Goal: Task Accomplishment & Management: Use online tool/utility

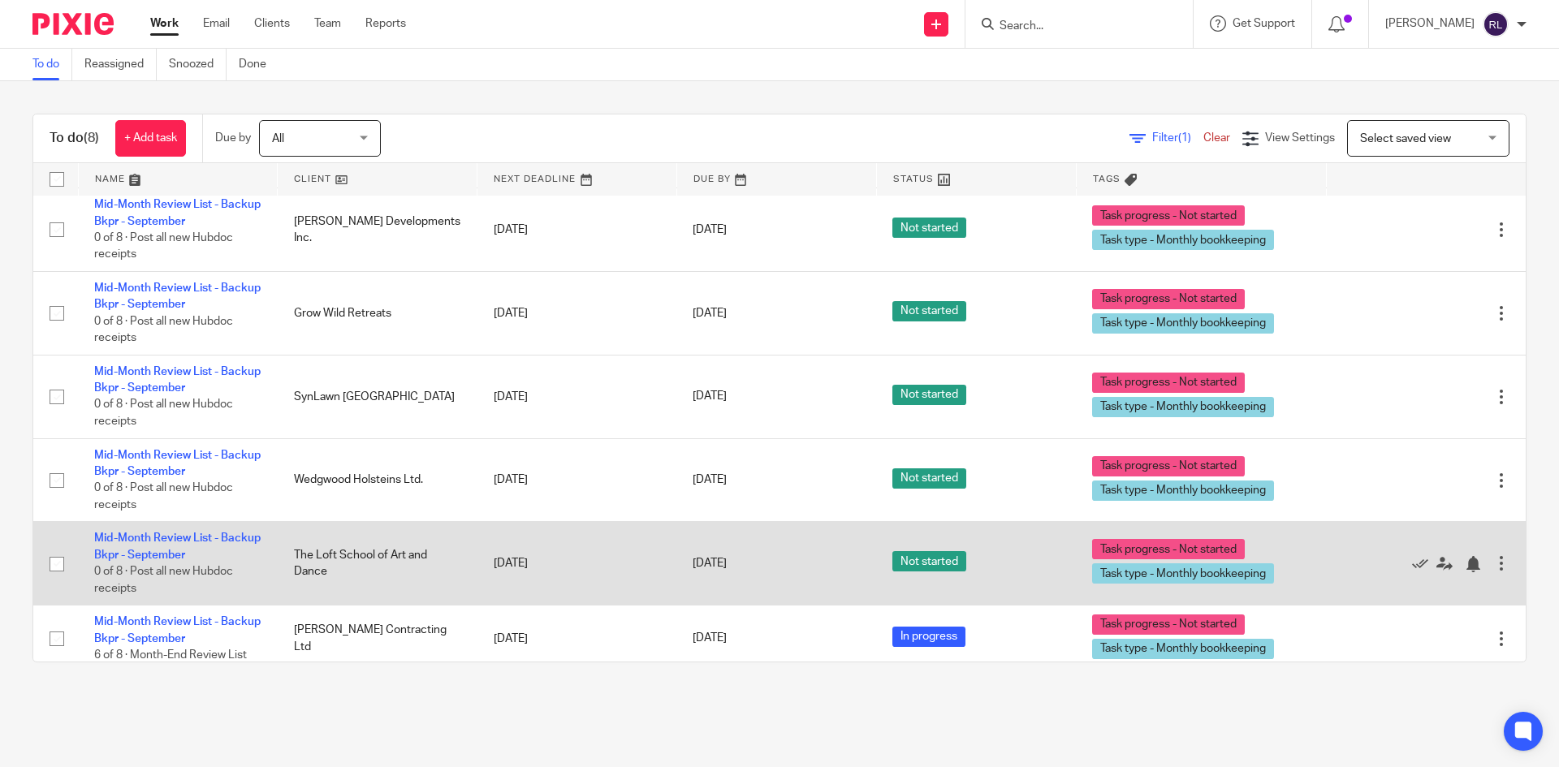
scroll to position [184, 0]
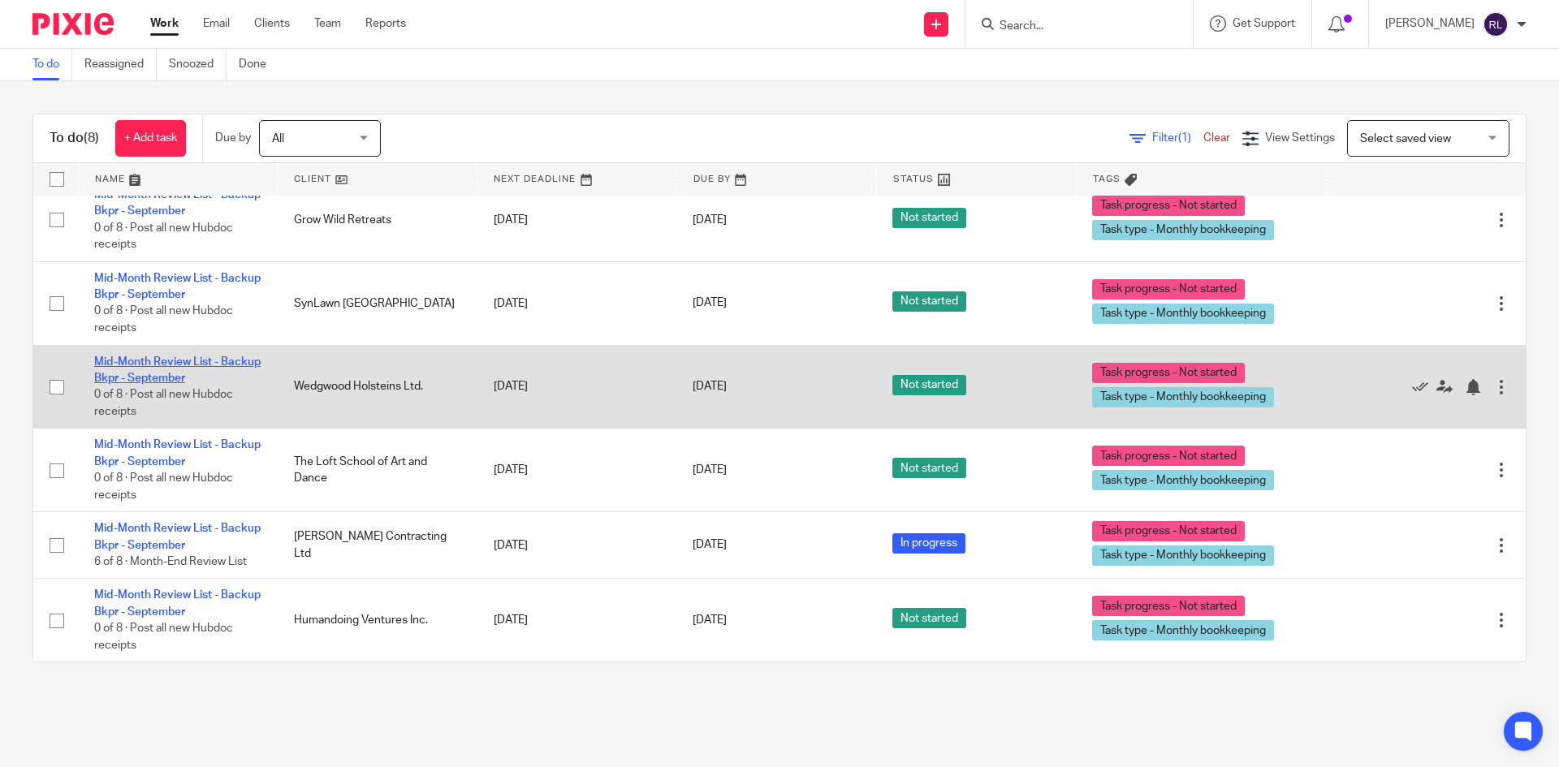
click at [152, 365] on link "Mid-Month Review List - Backup Bkpr - September" at bounding box center [177, 370] width 166 height 28
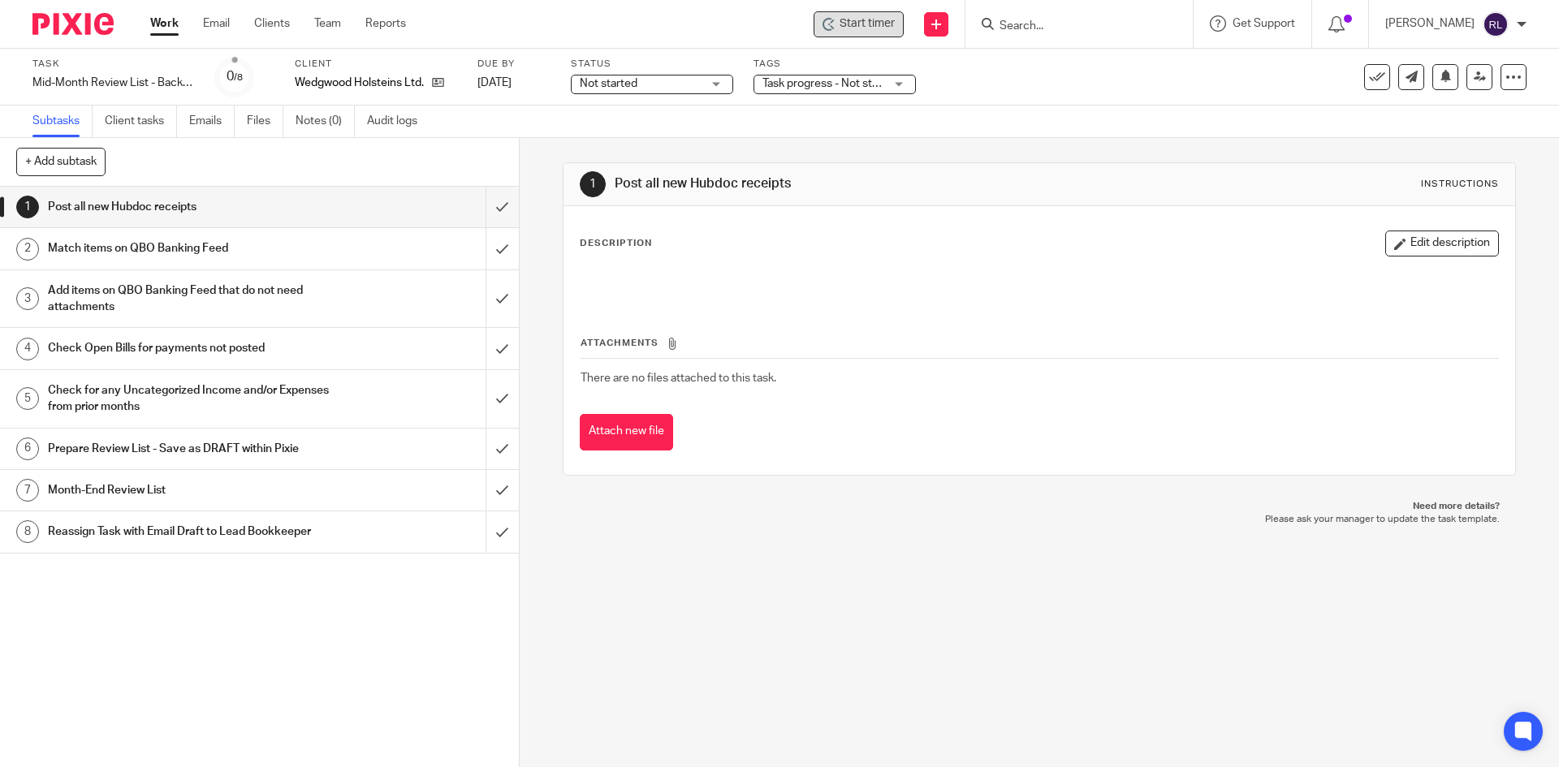
click at [881, 27] on span "Start timer" at bounding box center [867, 23] width 55 height 17
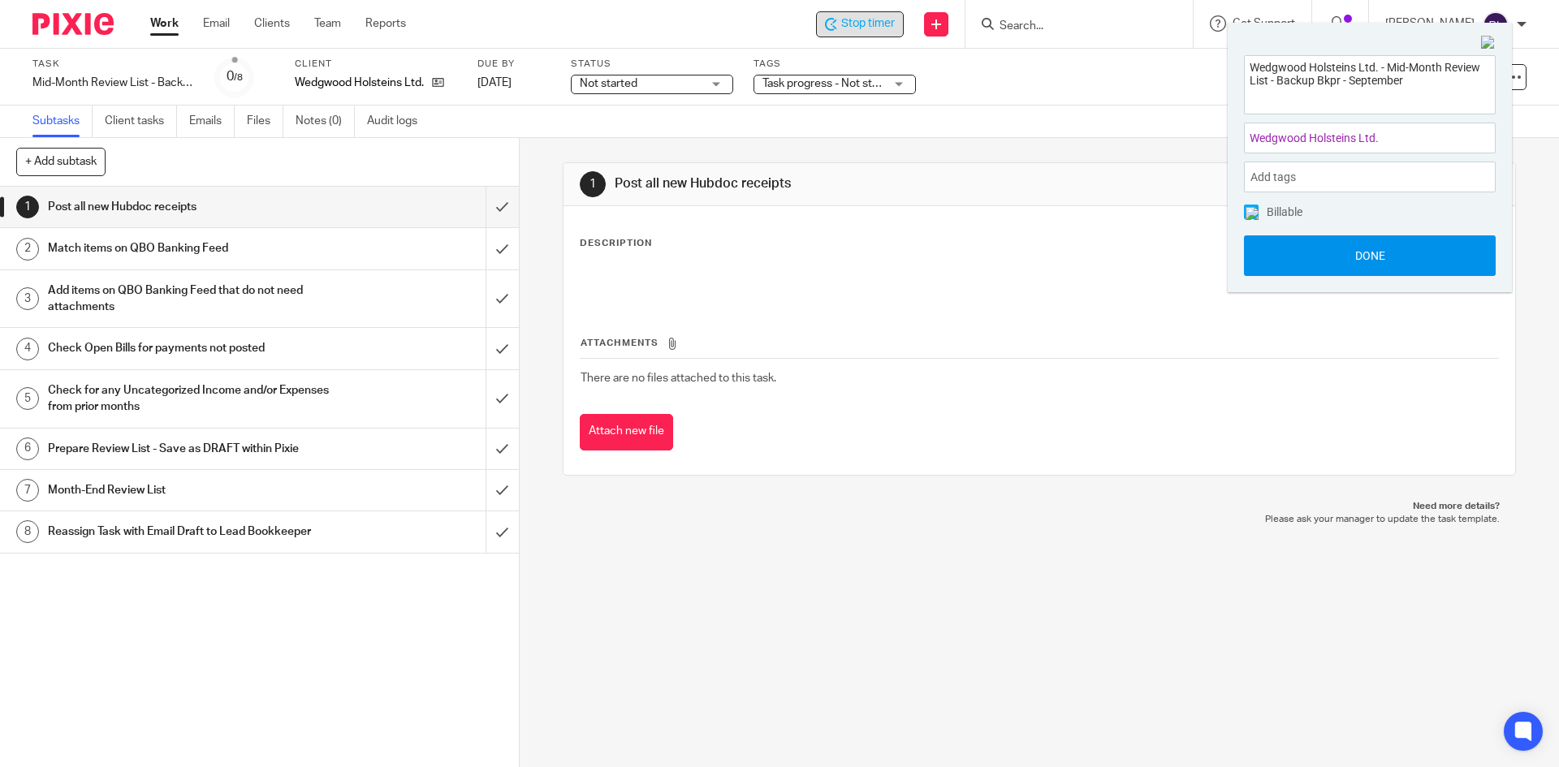
click at [1380, 257] on button "Done" at bounding box center [1370, 255] width 252 height 41
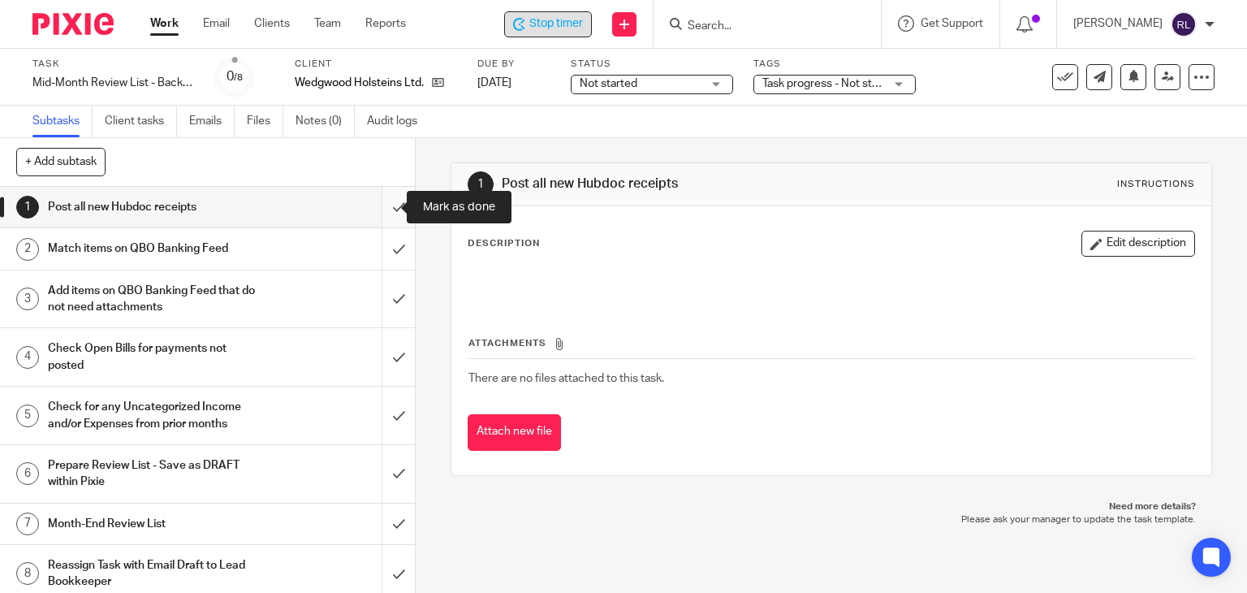
click at [383, 212] on input "submit" at bounding box center [207, 207] width 415 height 41
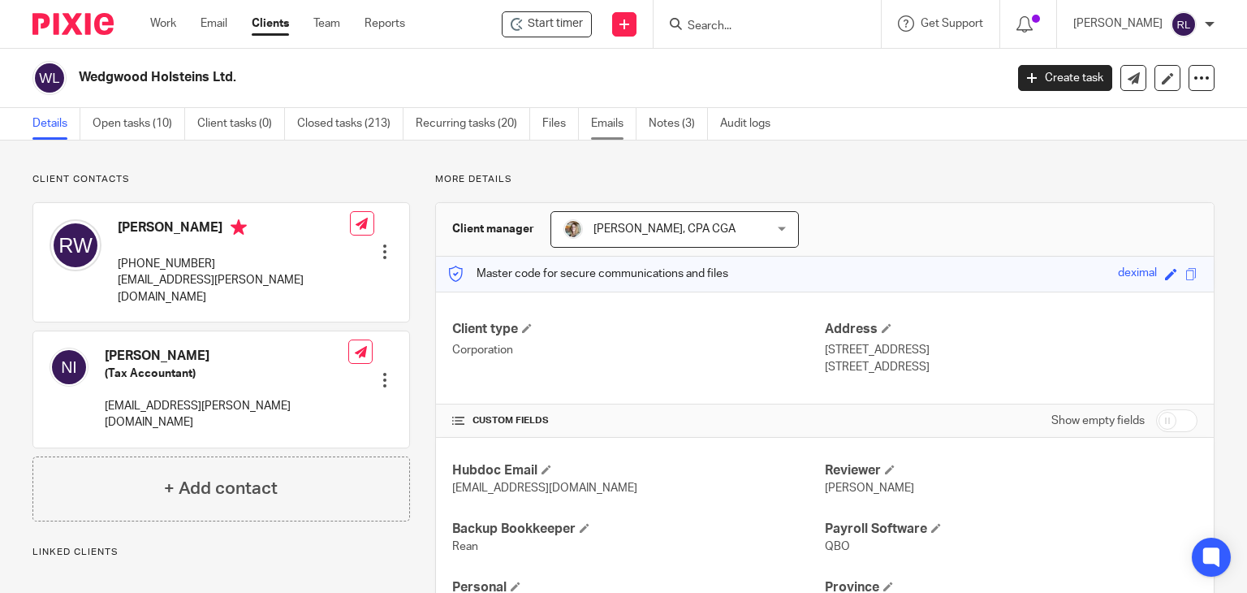
click at [599, 121] on link "Emails" at bounding box center [613, 124] width 45 height 32
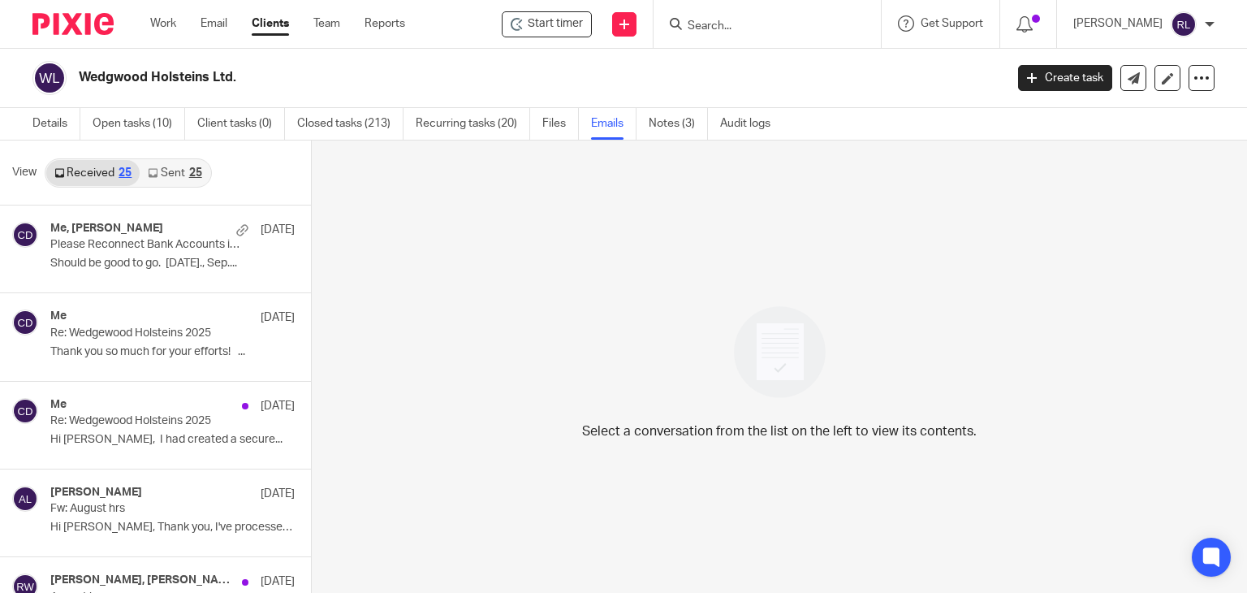
click at [168, 171] on link "Sent 25" at bounding box center [175, 173] width 70 height 26
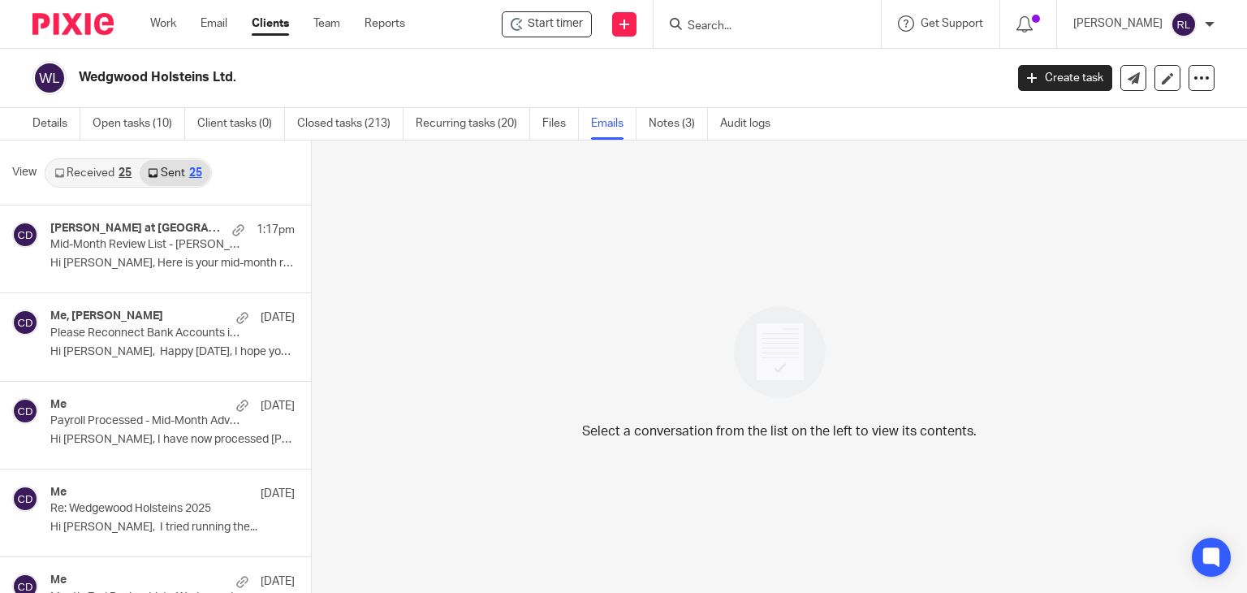
scroll to position [2, 0]
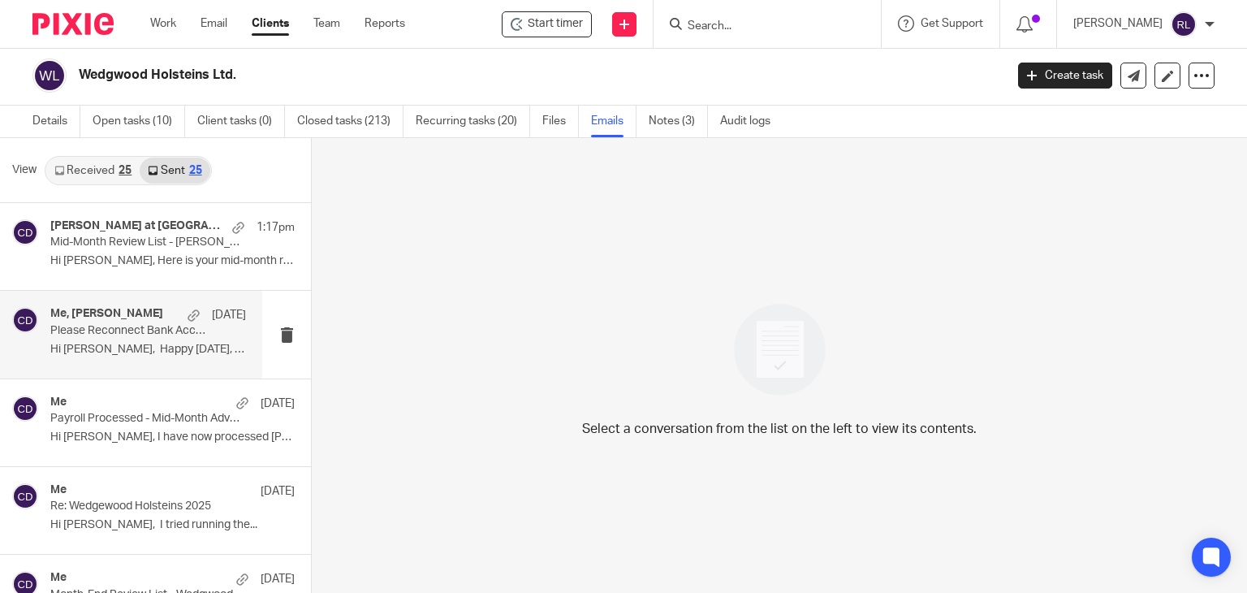
click at [162, 360] on div "Me, Ridley Wikkerink Sep 12 Please Reconnect Bank Accounts in QBO Hi Ridley, Ha…" at bounding box center [148, 334] width 196 height 54
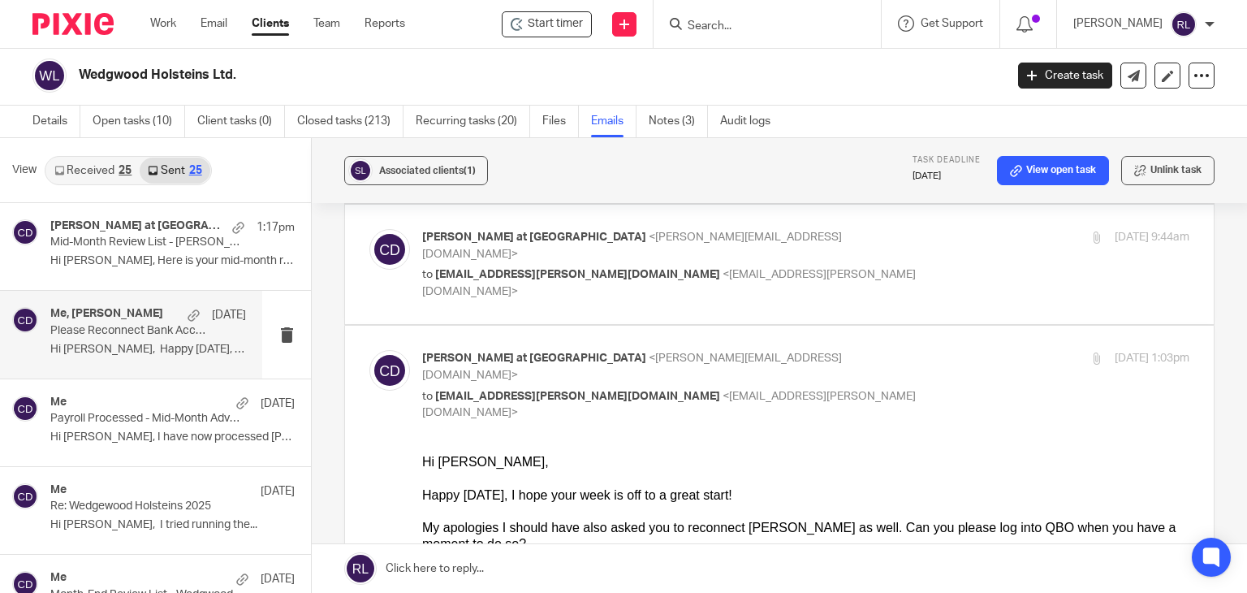
scroll to position [379, 0]
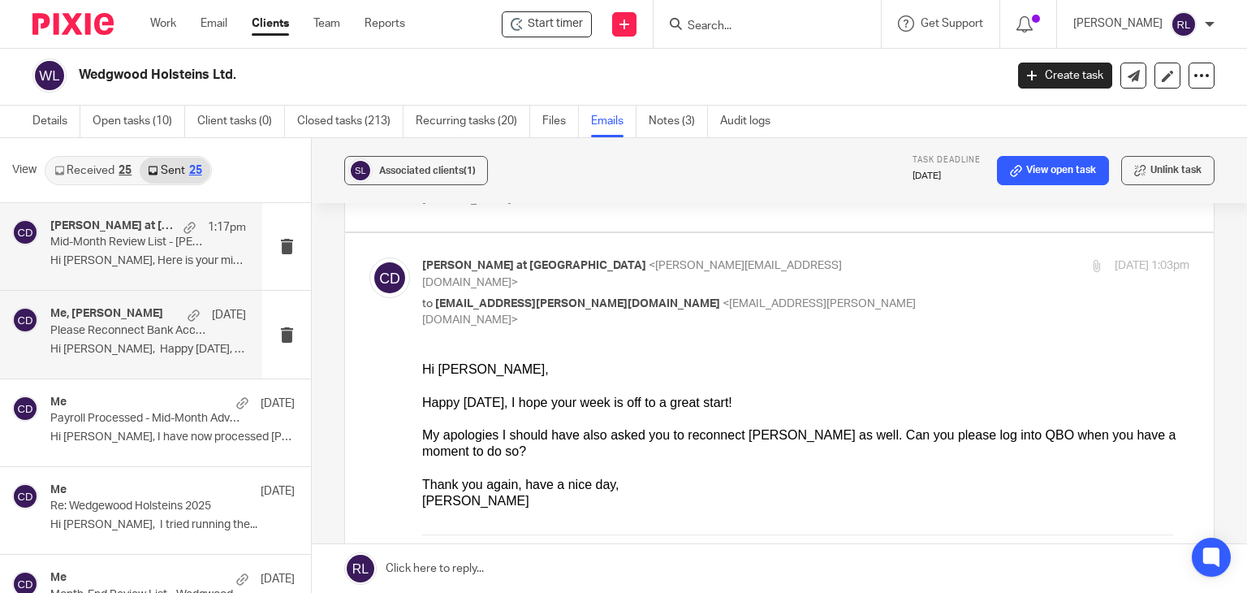
click at [156, 267] on p "Hi Ridley, Here is your mid-month review..." at bounding box center [148, 261] width 196 height 14
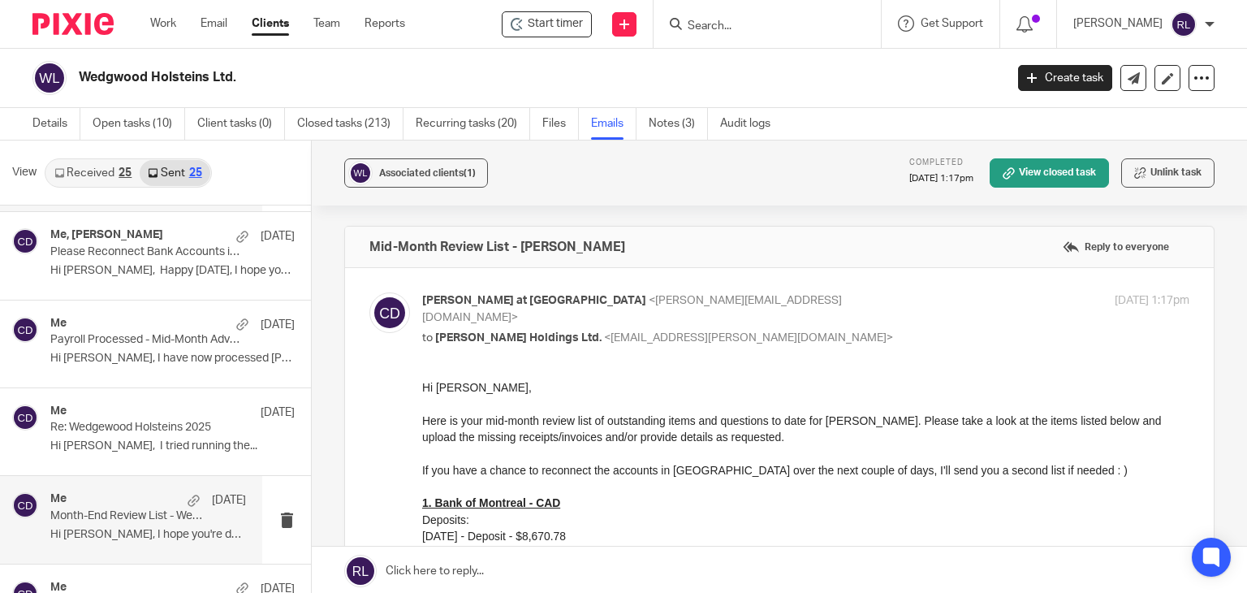
scroll to position [244, 0]
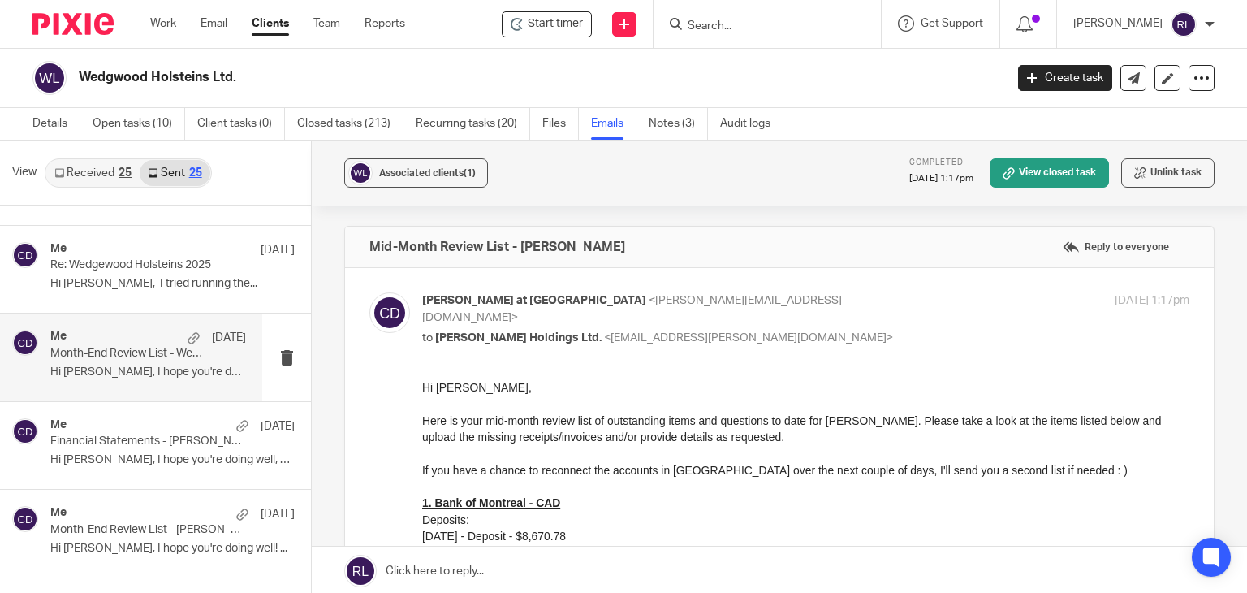
click at [80, 373] on p "Hi Ridley, I hope you're doing well! ..." at bounding box center [148, 372] width 196 height 14
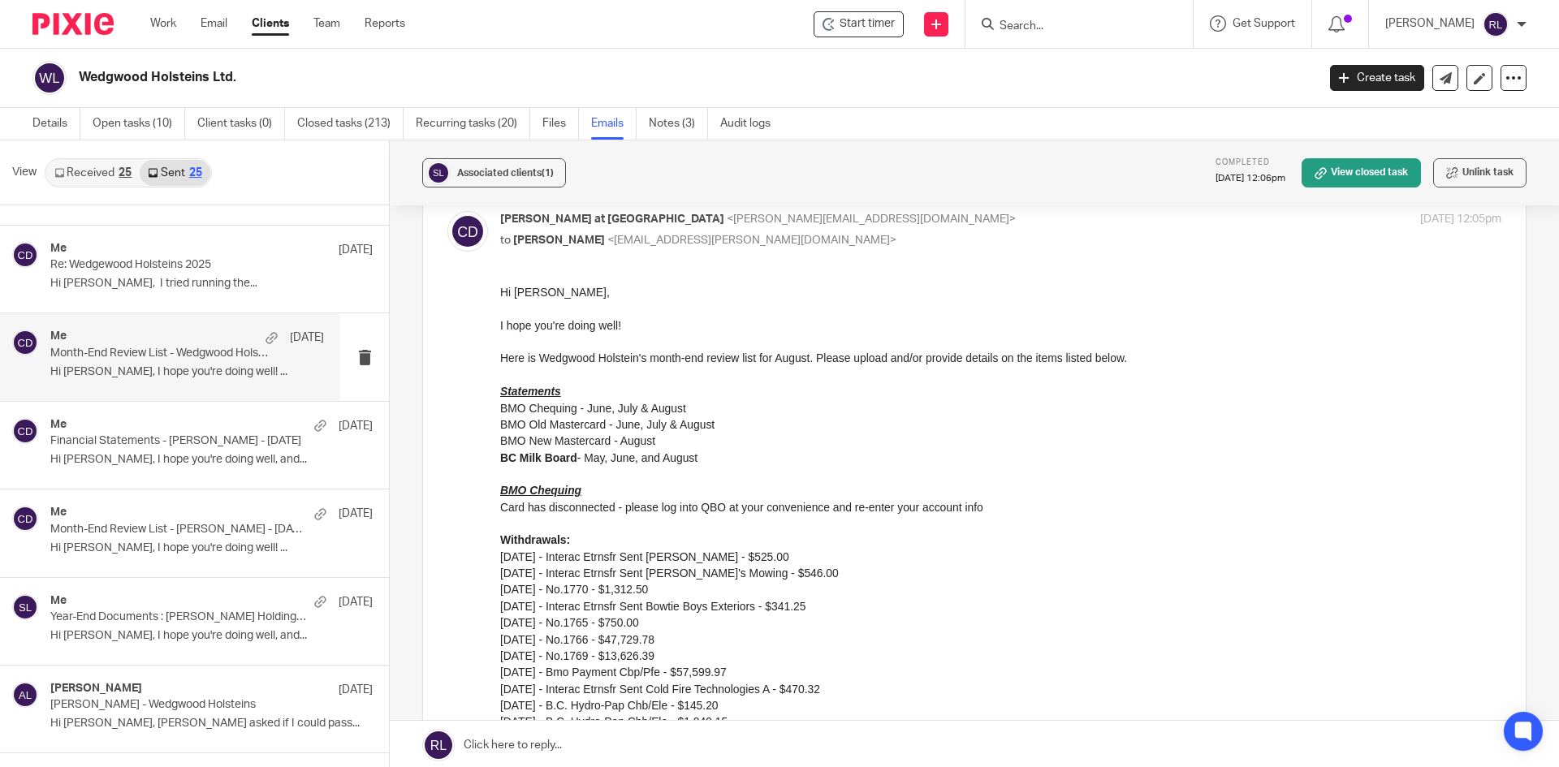
scroll to position [162, 0]
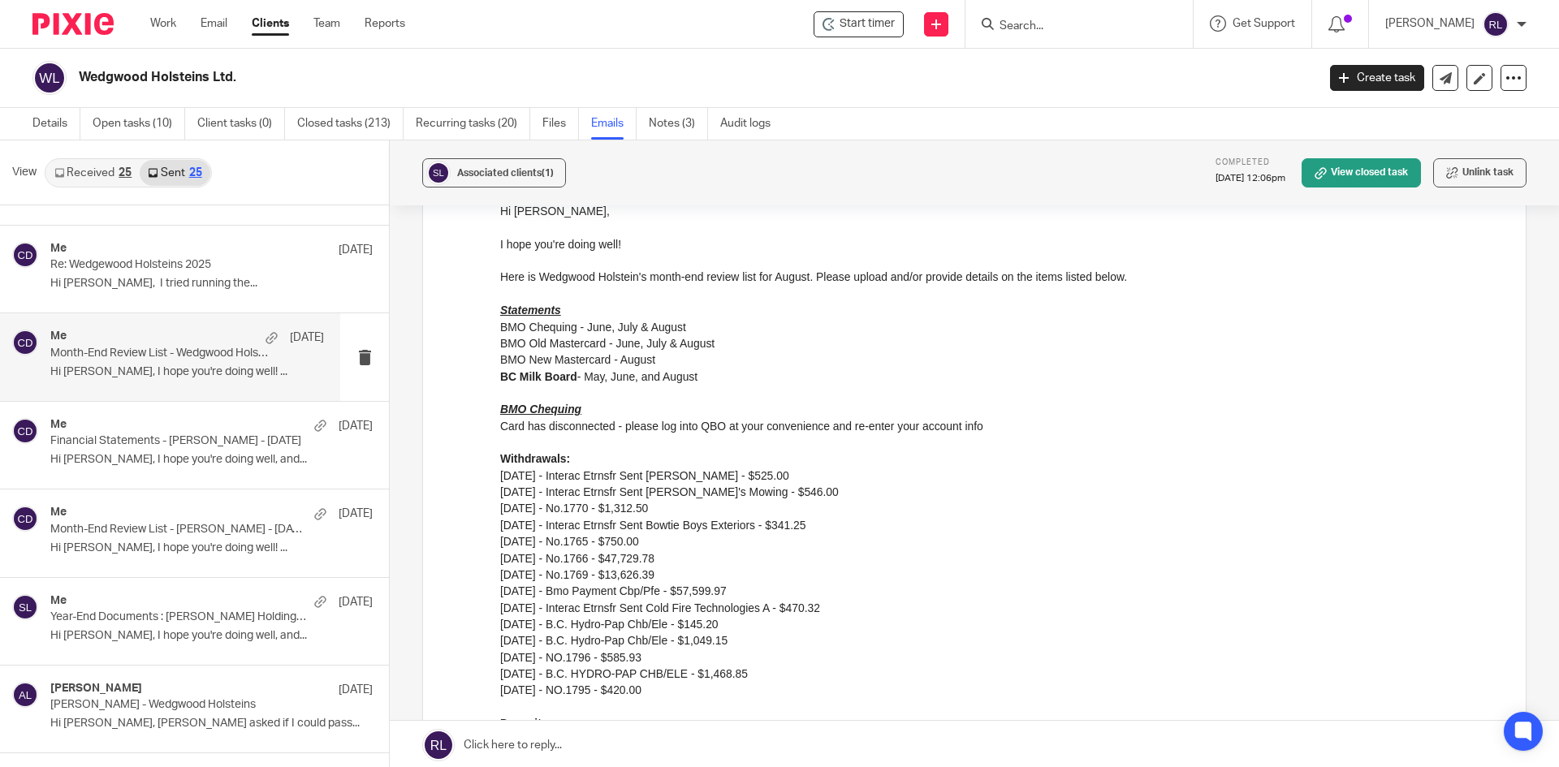
drag, startPoint x: 501, startPoint y: 314, endPoint x: 626, endPoint y: 477, distance: 205.6
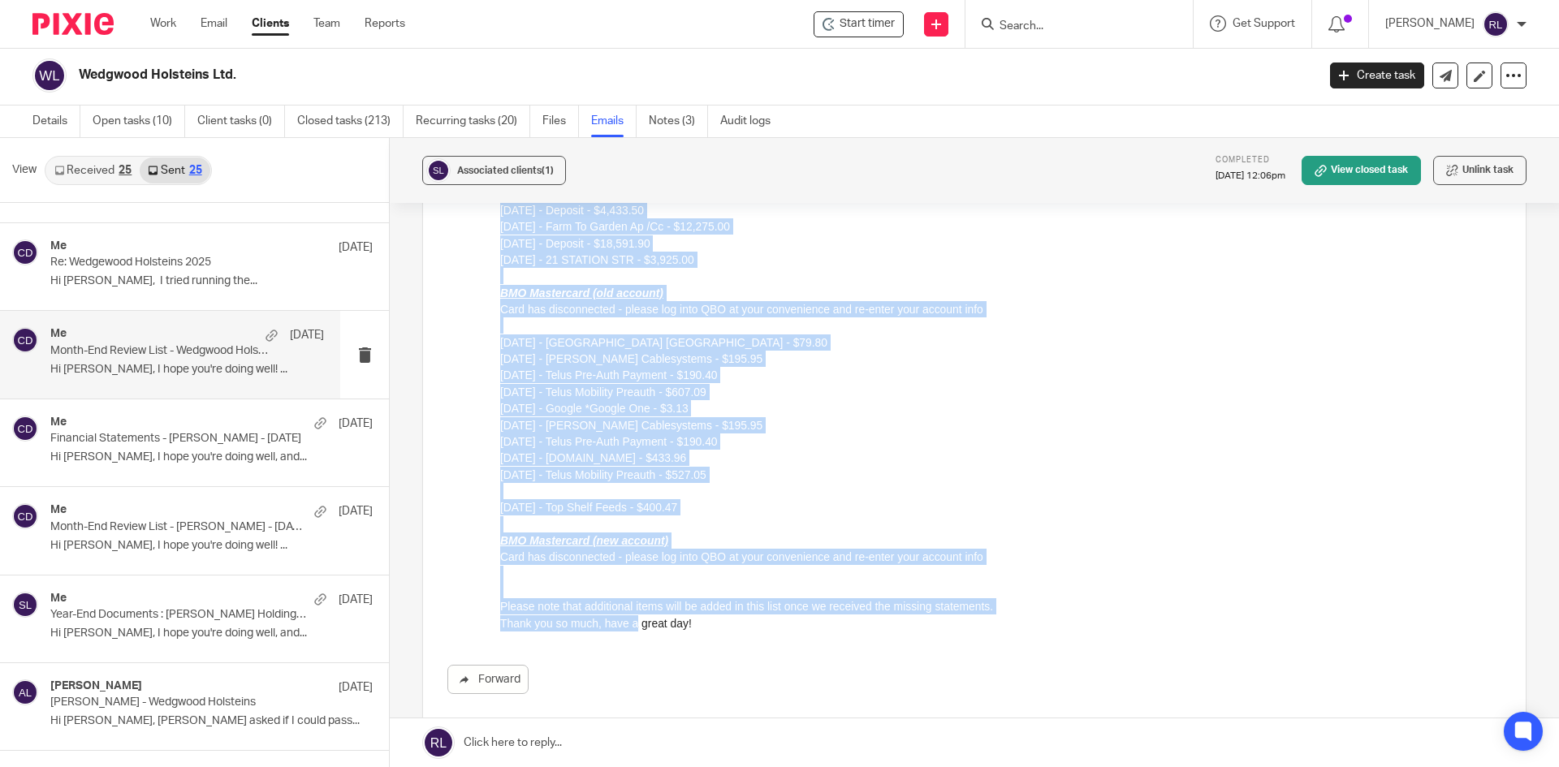
scroll to position [883, 0]
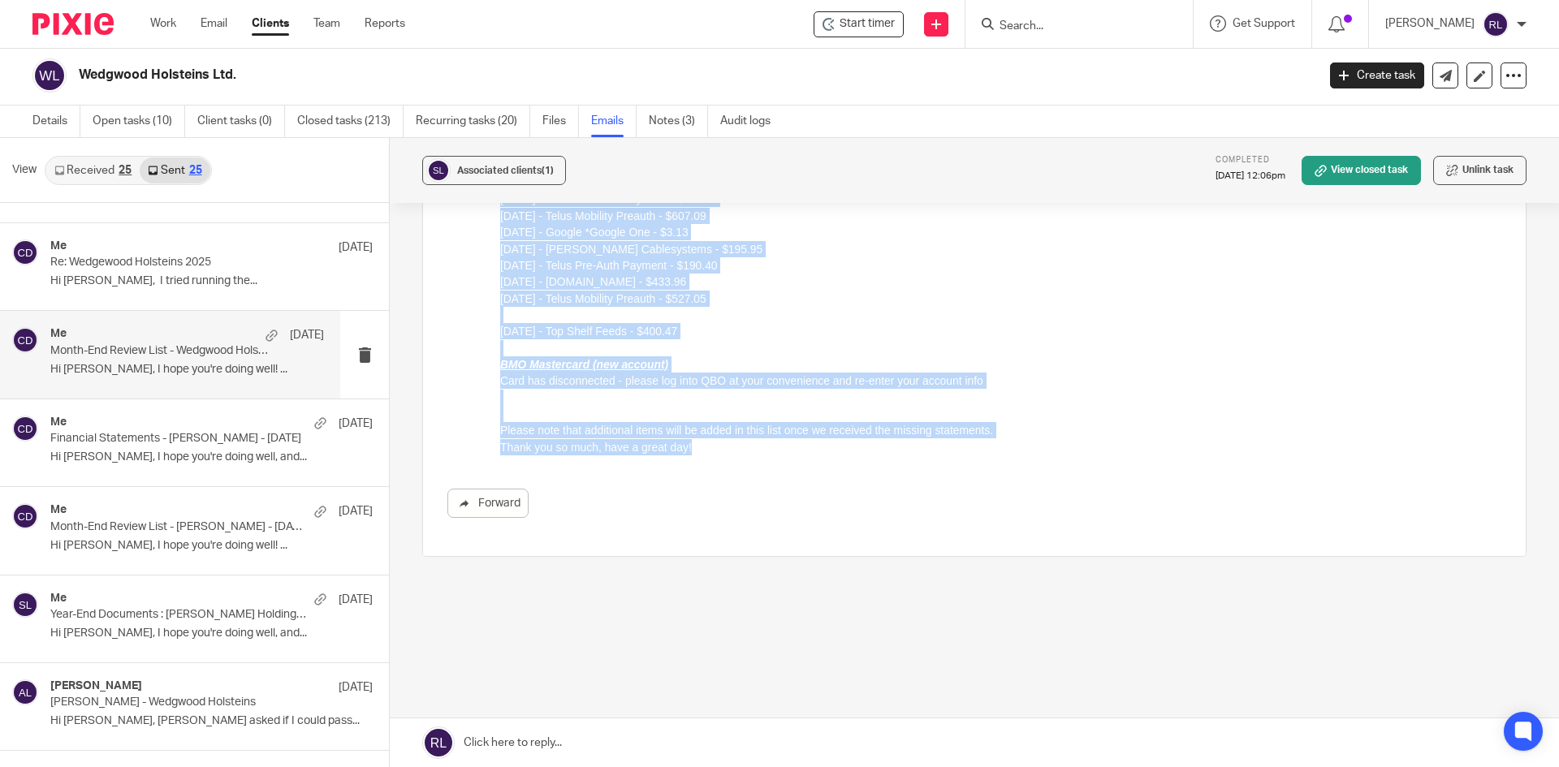
drag, startPoint x: 502, startPoint y: -417, endPoint x: 1232, endPoint y: -58, distance: 813.5
copy div "Statements BMO Chequing - June, July & August BMO Old Mastercard - June, July &…"
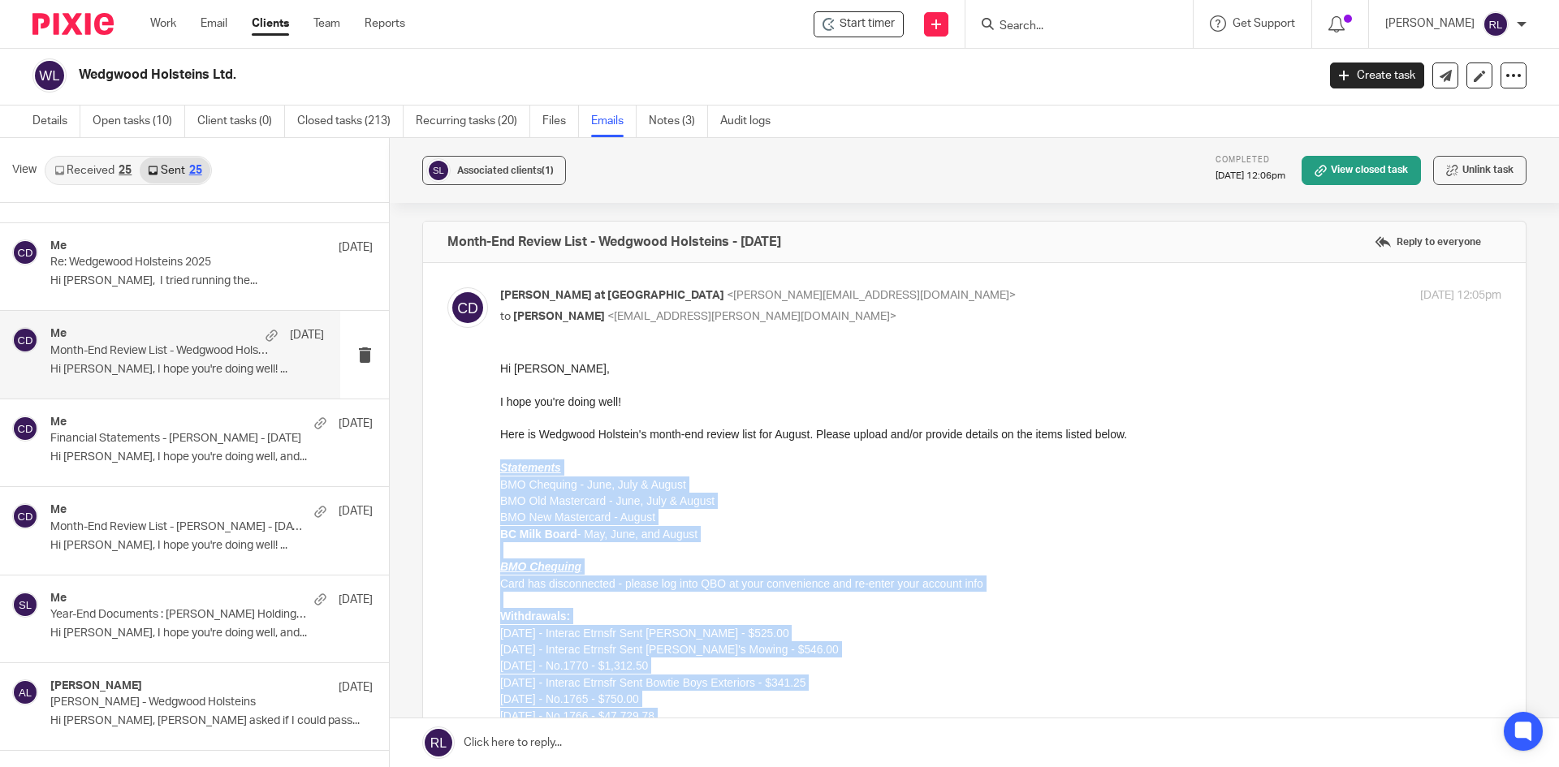
scroll to position [0, 0]
click at [1095, 537] on p "BC Milk Board - May, June, and August" at bounding box center [1000, 537] width 1001 height 16
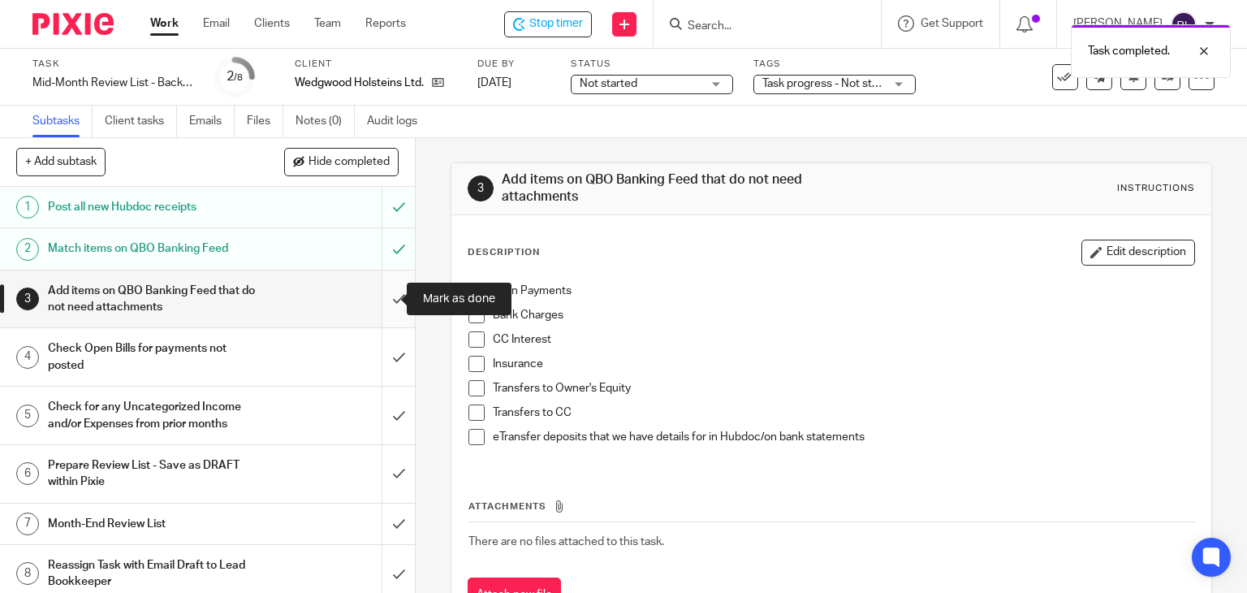
click at [383, 300] on input "submit" at bounding box center [207, 299] width 415 height 58
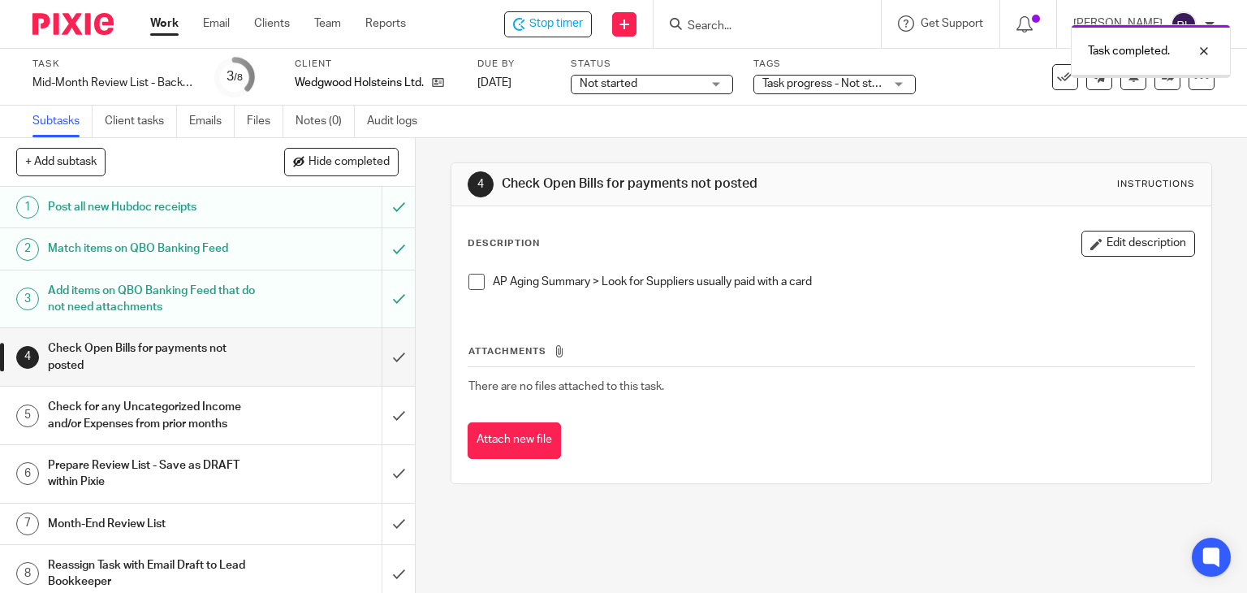
scroll to position [9, 0]
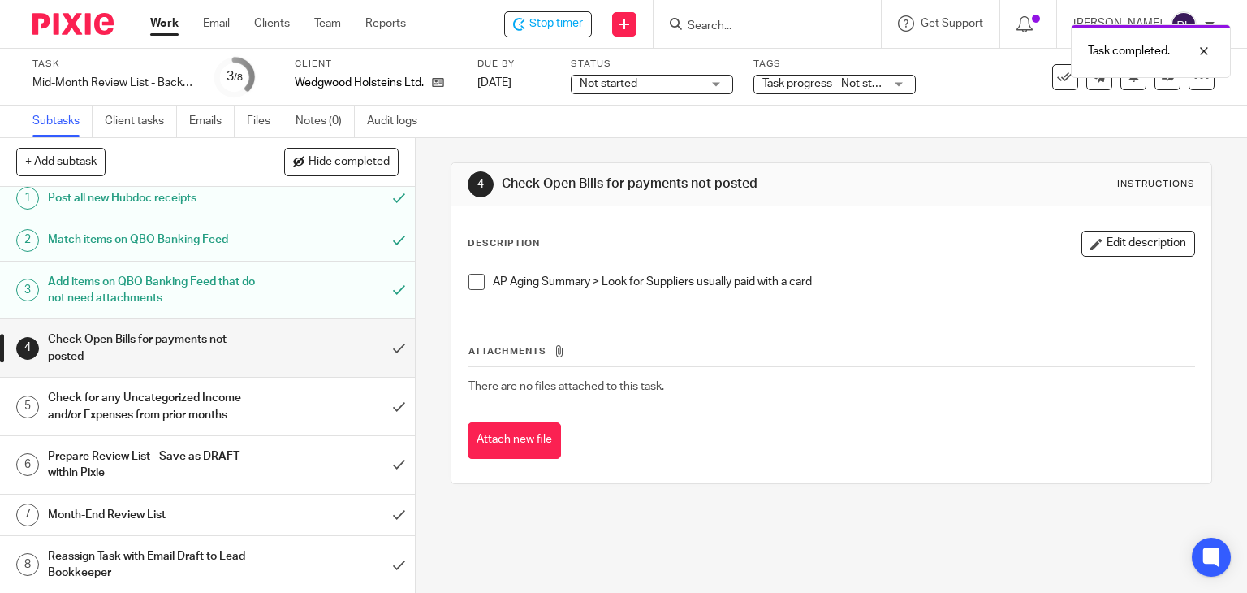
click at [121, 513] on h1 "Month-End Review List" at bounding box center [154, 515] width 212 height 24
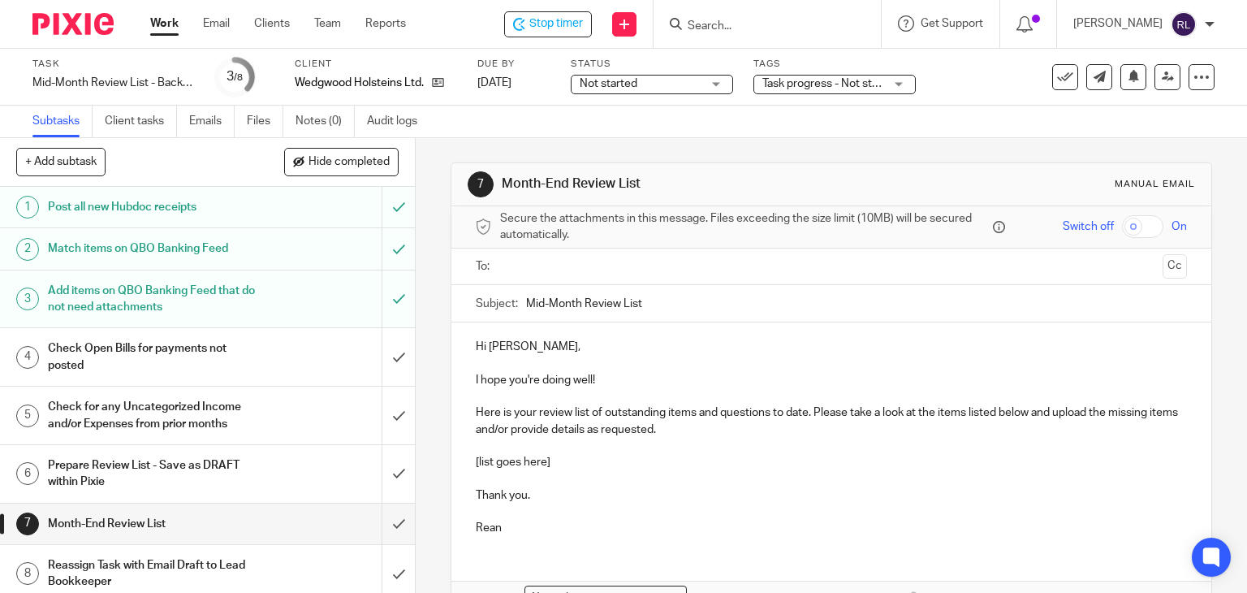
scroll to position [99, 0]
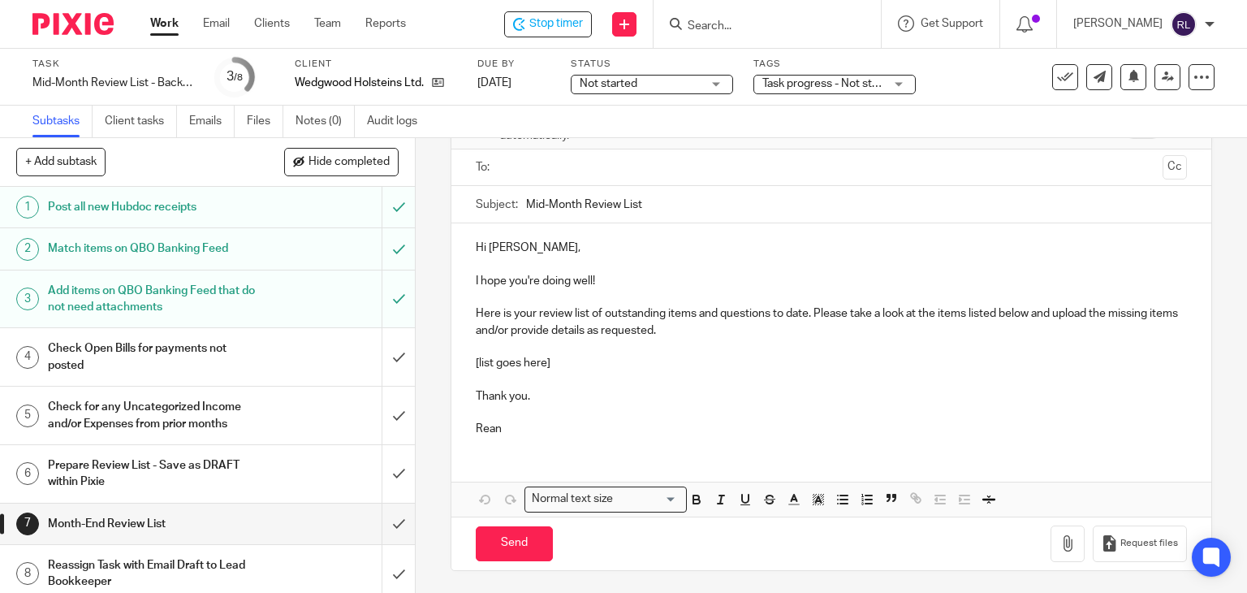
drag, startPoint x: 756, startPoint y: 423, endPoint x: 766, endPoint y: 420, distance: 10.3
click at [756, 423] on p "Rean" at bounding box center [832, 429] width 712 height 16
click at [757, 391] on p "Thank you." at bounding box center [832, 396] width 712 height 16
click at [529, 371] on p at bounding box center [832, 379] width 712 height 16
drag, startPoint x: 469, startPoint y: 356, endPoint x: 516, endPoint y: 430, distance: 86.9
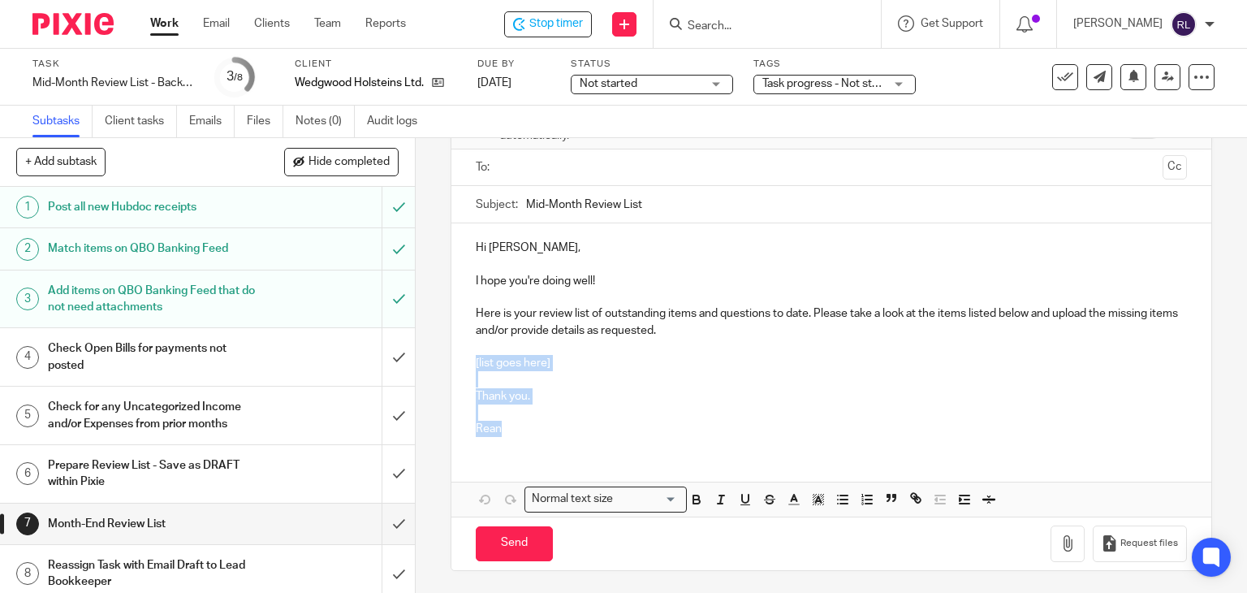
click at [516, 430] on div "Hi [PERSON_NAME], I hope you're doing well! Here is your review list of outstan…" at bounding box center [831, 336] width 761 height 226
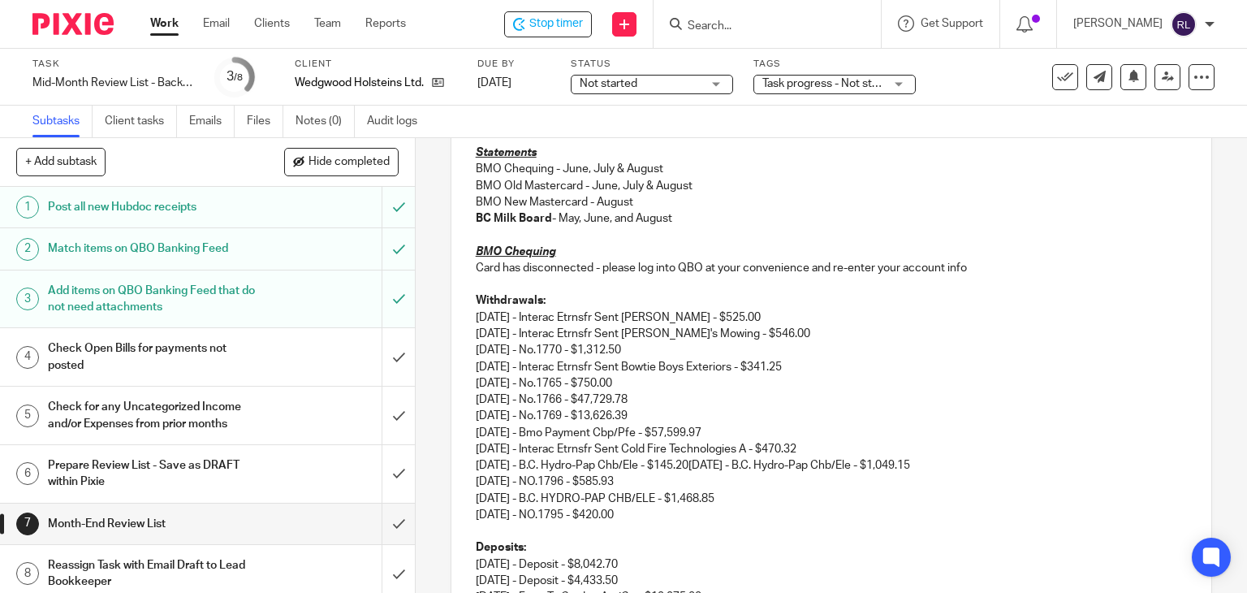
scroll to position [406, 0]
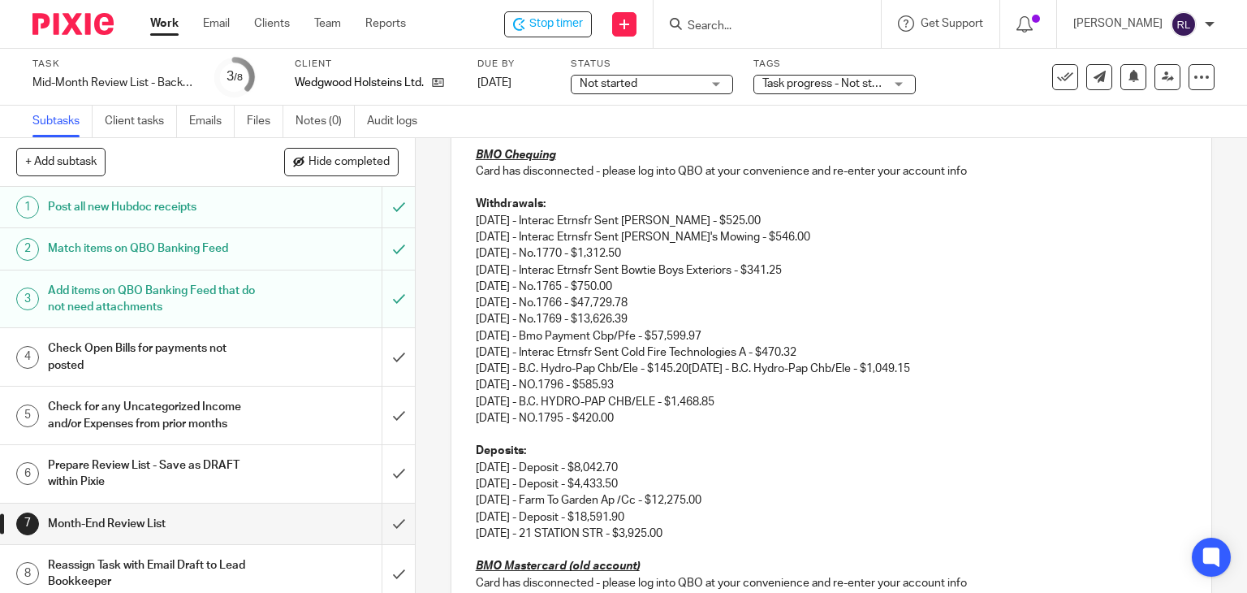
click at [883, 347] on p "[DATE] - Interac Etrnsfr Sent [PERSON_NAME] - $525.00 [DATE] - Interac Etrnsfr …" at bounding box center [832, 295] width 712 height 165
click at [712, 369] on p "[DATE] - Interac Etrnsfr Sent [PERSON_NAME] - $525.00 [DATE] - Interac Etrnsfr …" at bounding box center [832, 295] width 712 height 165
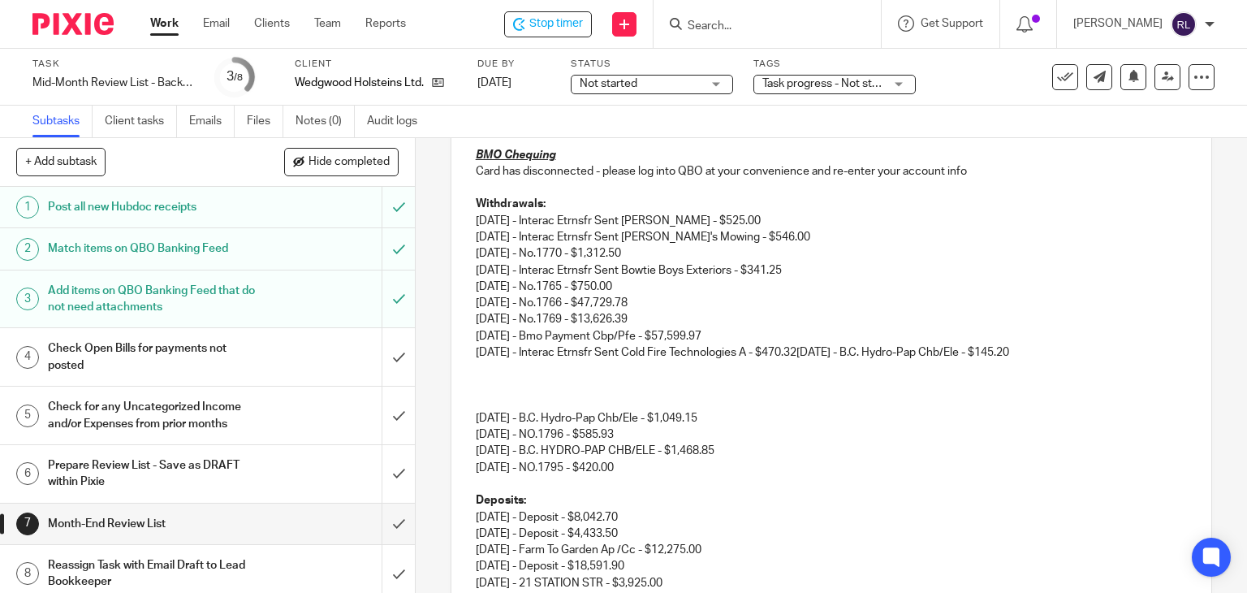
click at [827, 352] on p "[DATE] - Interac Etrnsfr Sent [PERSON_NAME] - $525.00 [DATE] - Interac Etrnsfr …" at bounding box center [832, 287] width 712 height 148
drag, startPoint x: 823, startPoint y: 352, endPoint x: 1078, endPoint y: 355, distance: 254.2
click at [1078, 355] on p "[DATE] - Interac Etrnsfr Sent [PERSON_NAME] - $525.00 [DATE] - Interac Etrnsfr …" at bounding box center [832, 287] width 712 height 148
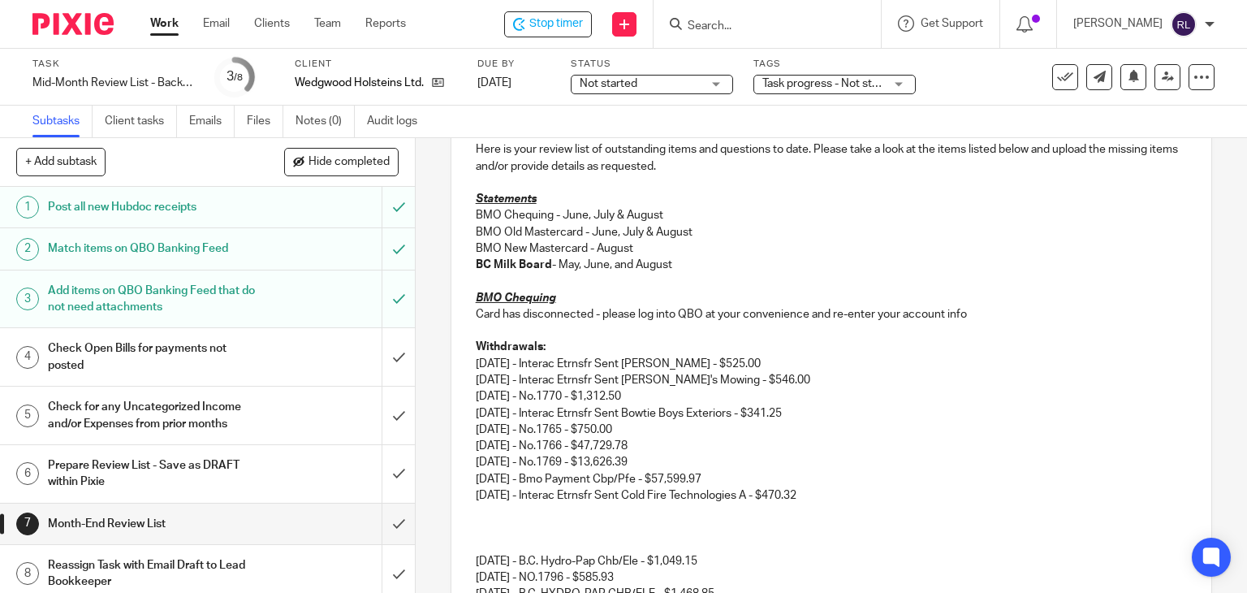
click at [480, 511] on p at bounding box center [832, 511] width 712 height 16
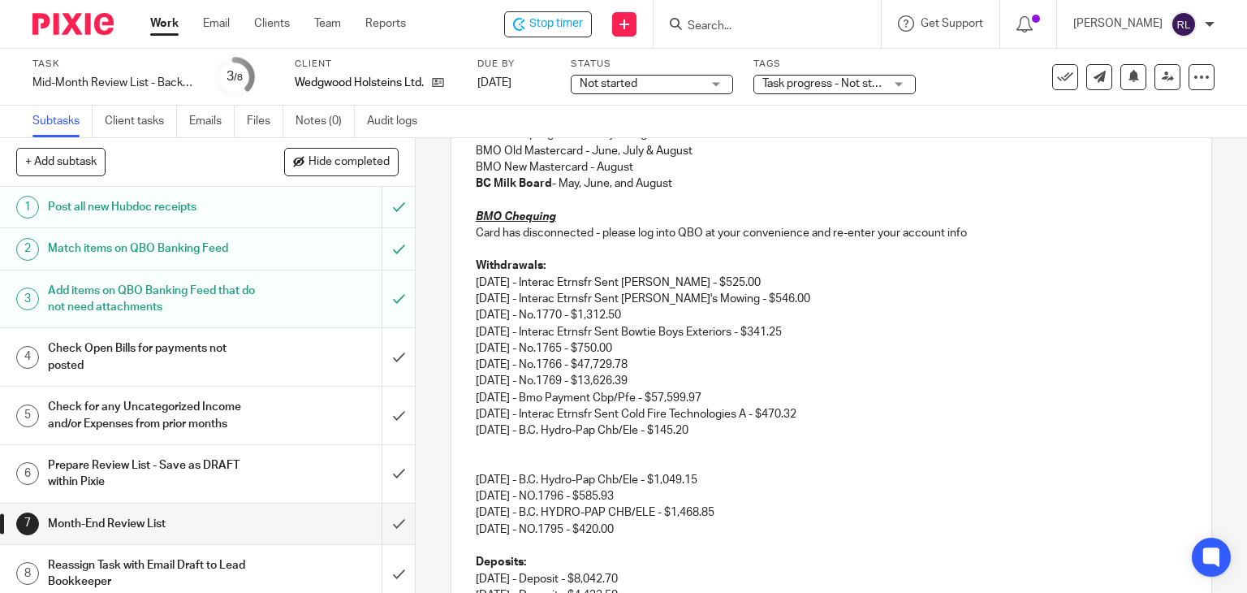
click at [476, 469] on p "[DATE] - B.C. Hydro-Pap Chb/Ele - $1,049.15" at bounding box center [832, 472] width 712 height 33
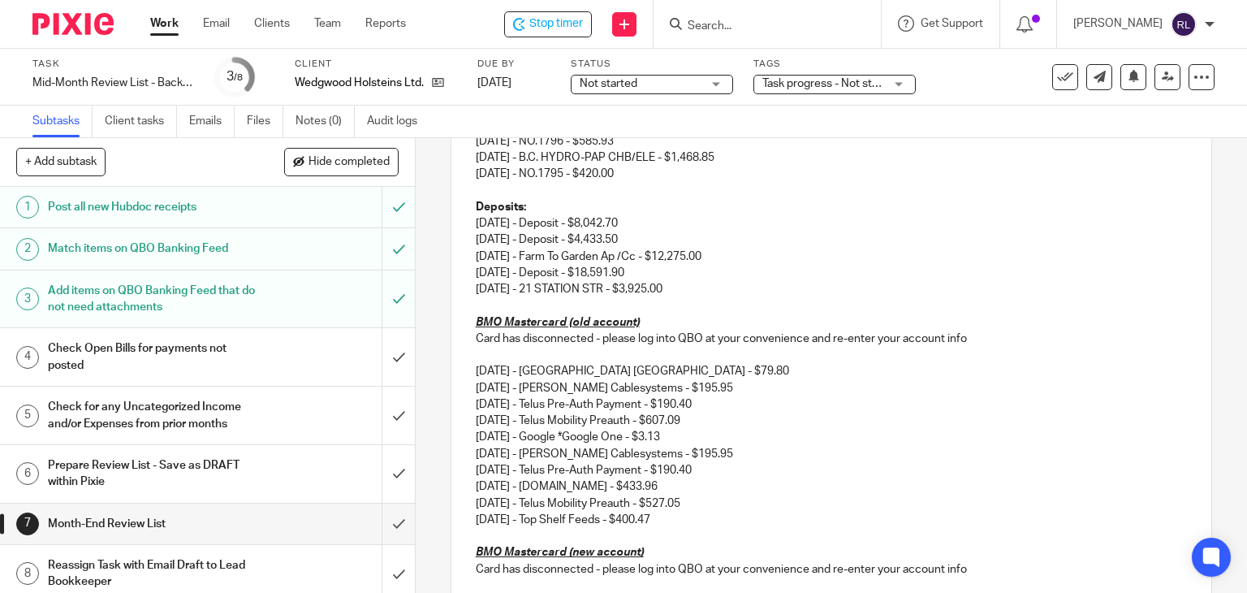
scroll to position [669, 0]
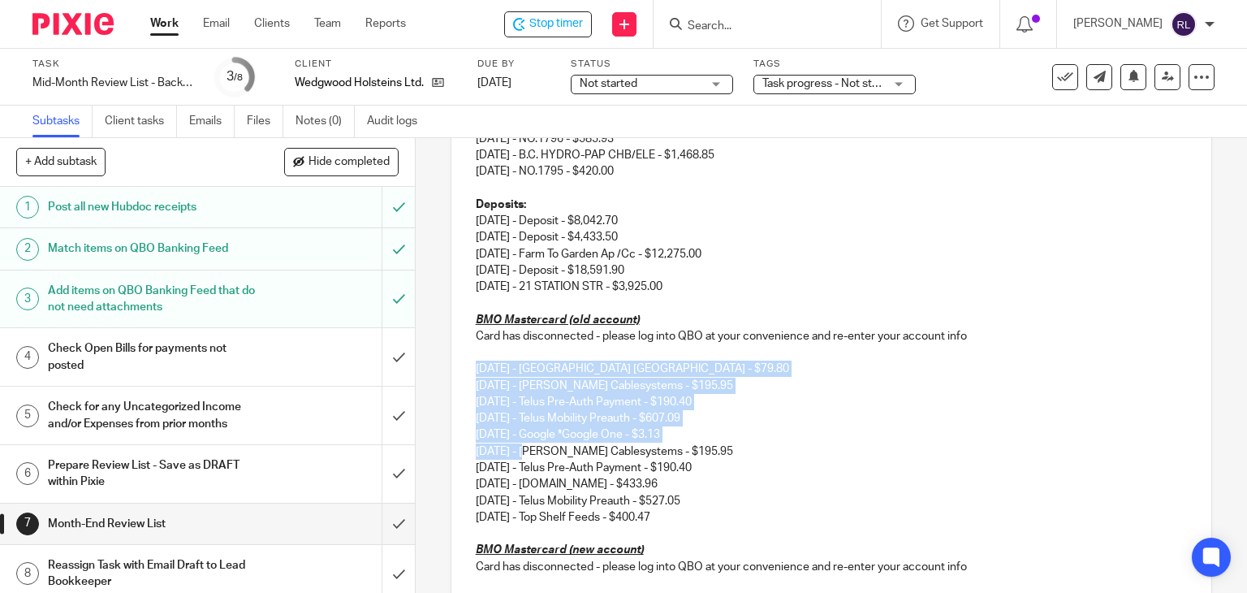
drag, startPoint x: 468, startPoint y: 368, endPoint x: 531, endPoint y: 456, distance: 108.2
click at [531, 456] on div "Hi [PERSON_NAME], I hope you're doing well! Here is your review list of outstan…" at bounding box center [831, 153] width 761 height 1000
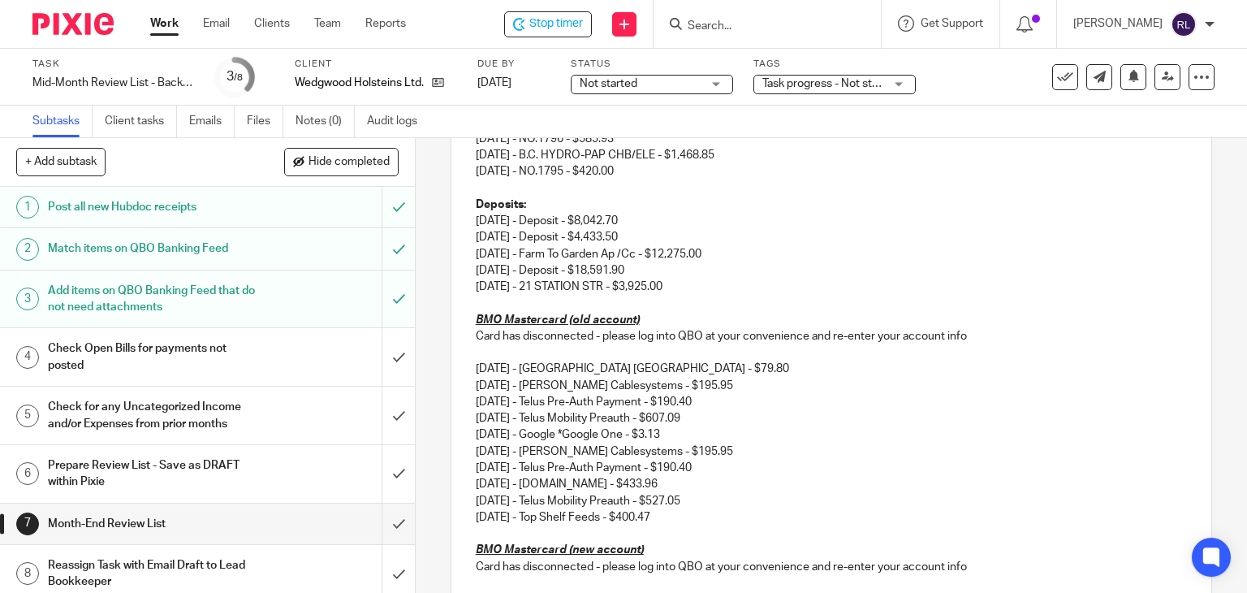
drag, startPoint x: 771, startPoint y: 456, endPoint x: 745, endPoint y: 462, distance: 25.8
click at [771, 454] on p "[DATE] - [GEOGRAPHIC_DATA] [GEOGRAPHIC_DATA] - $79.80 [DATE] - [PERSON_NAME] Ca…" at bounding box center [832, 443] width 712 height 165
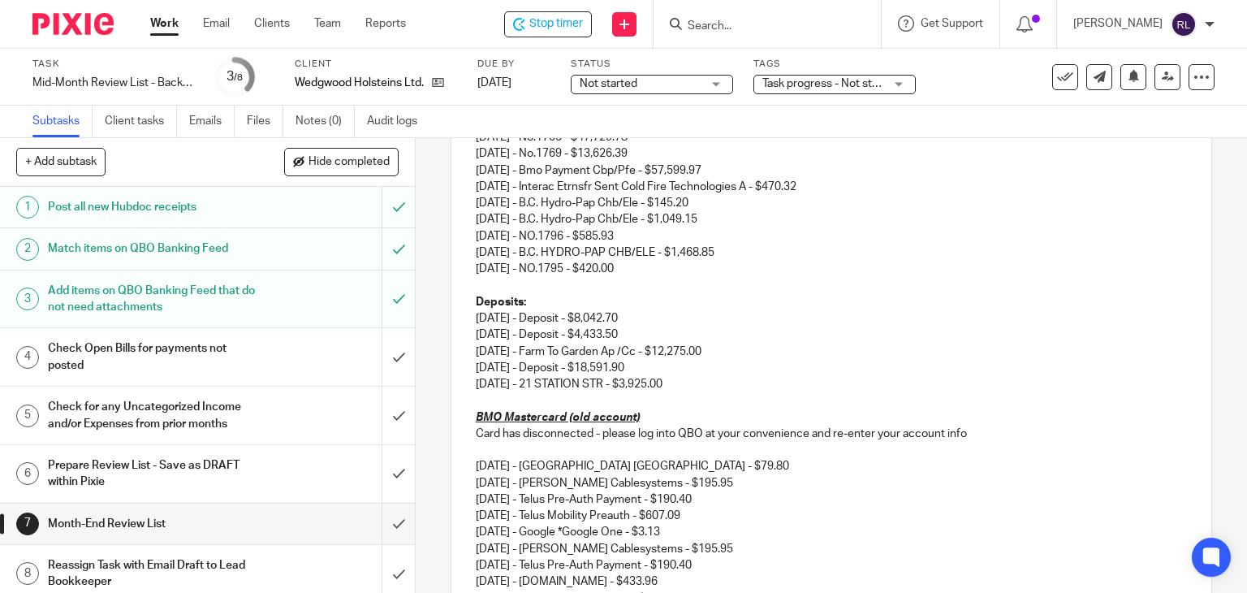
scroll to position [588, 0]
